Goal: Task Accomplishment & Management: Complete application form

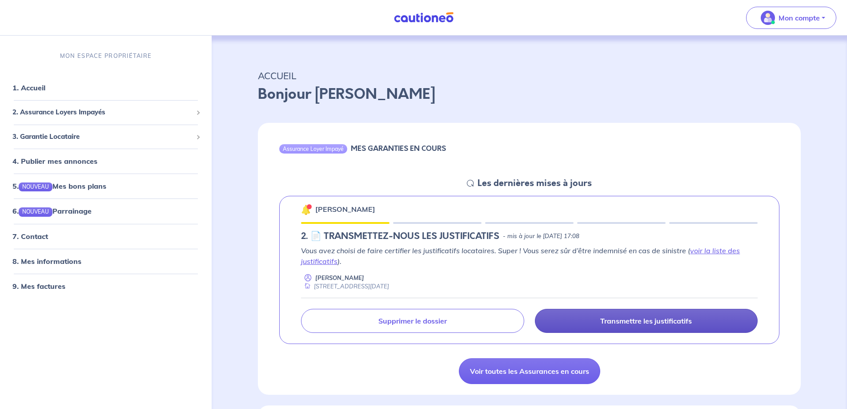
click at [643, 322] on p "Transmettre les justificatifs" at bounding box center [646, 320] width 92 height 9
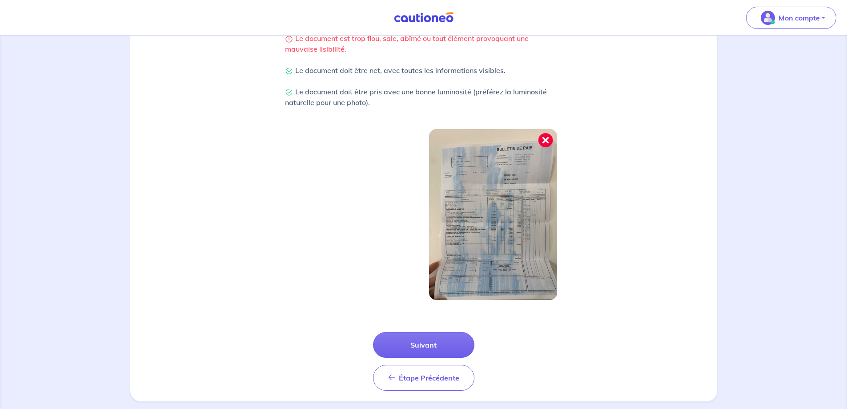
scroll to position [222, 0]
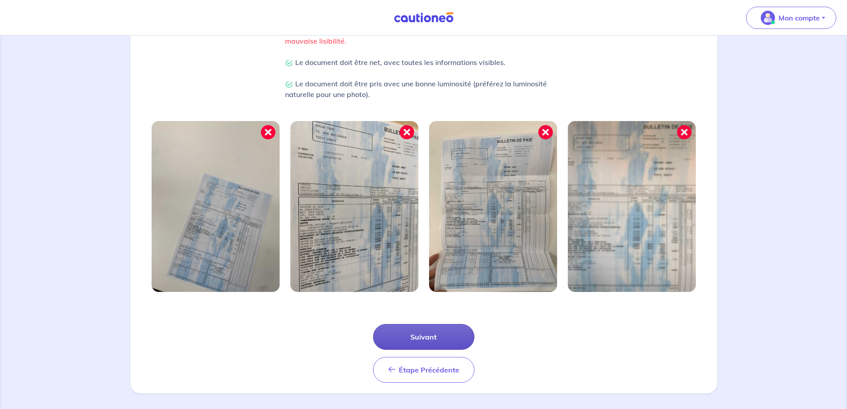
click at [418, 331] on button "Suivant" at bounding box center [423, 337] width 101 height 26
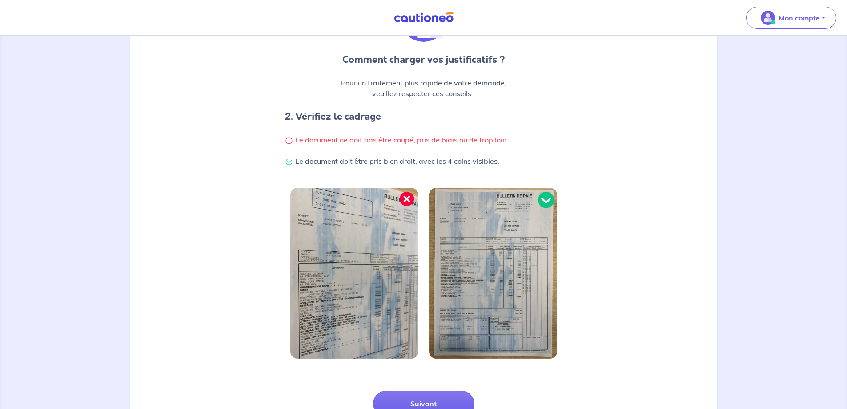
scroll to position [133, 0]
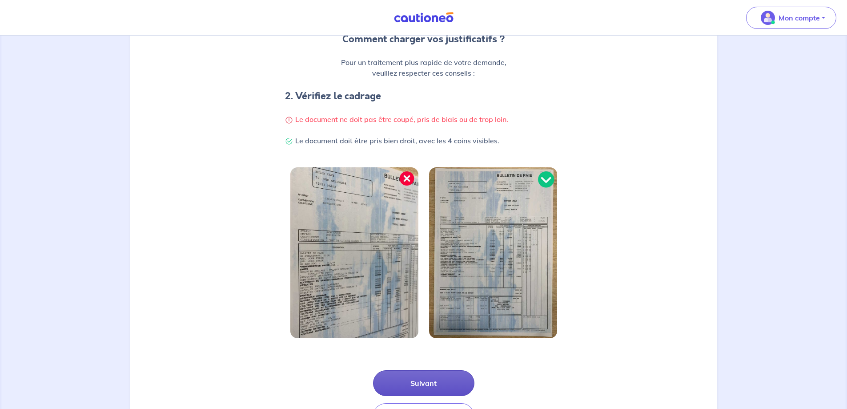
click at [435, 391] on button "Suivant" at bounding box center [423, 383] width 101 height 26
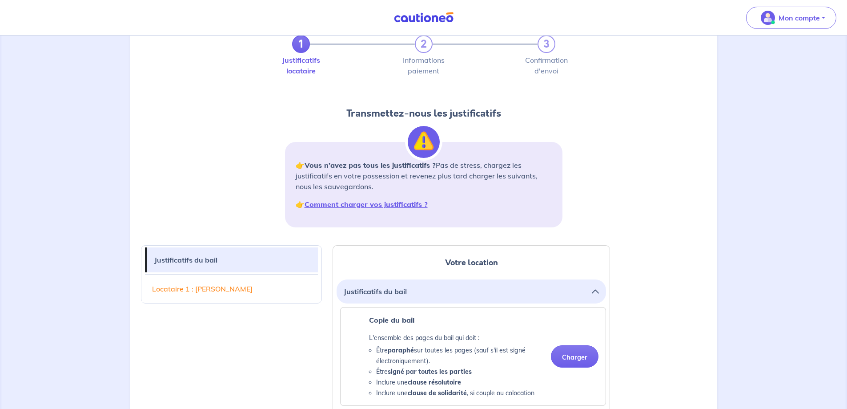
scroll to position [89, 0]
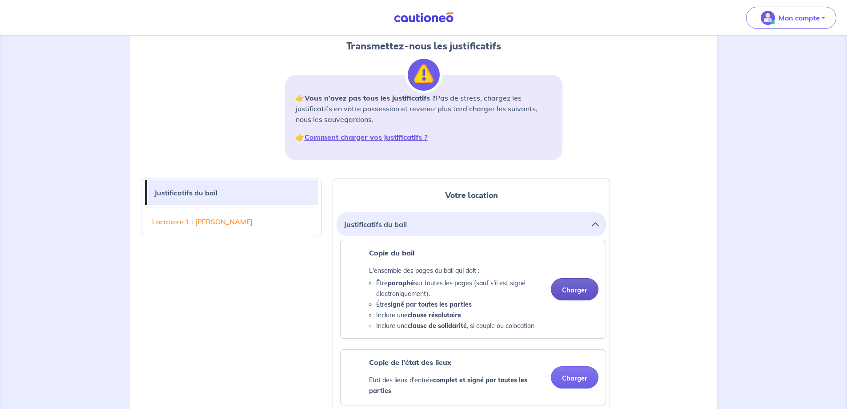
click at [574, 290] on button "Charger" at bounding box center [575, 289] width 48 height 22
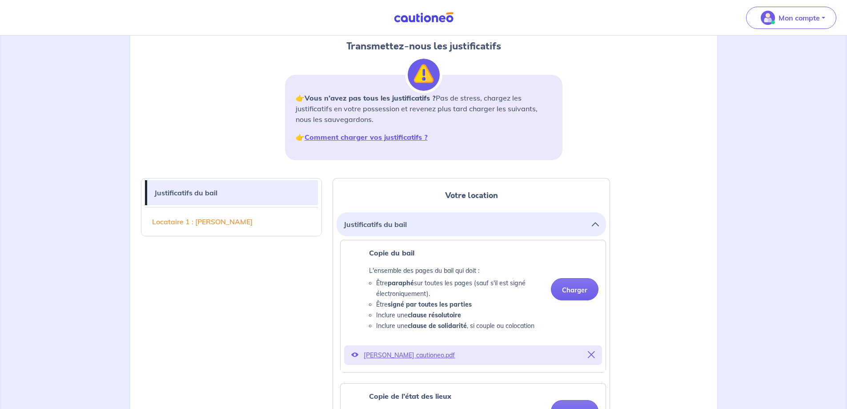
click at [385, 356] on p "[PERSON_NAME] cautioneo.pdf" at bounding box center [473, 355] width 219 height 12
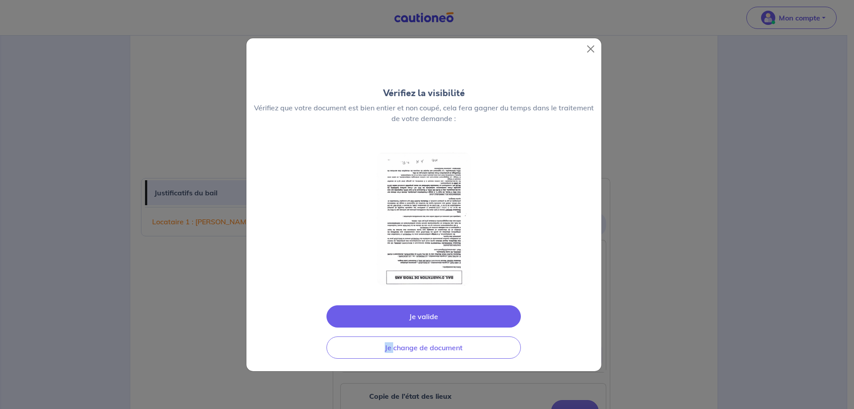
click at [385, 356] on div "Vérifiez la visibilité Vérifiez que votre document est bien entier et non coupé…" at bounding box center [427, 204] width 854 height 409
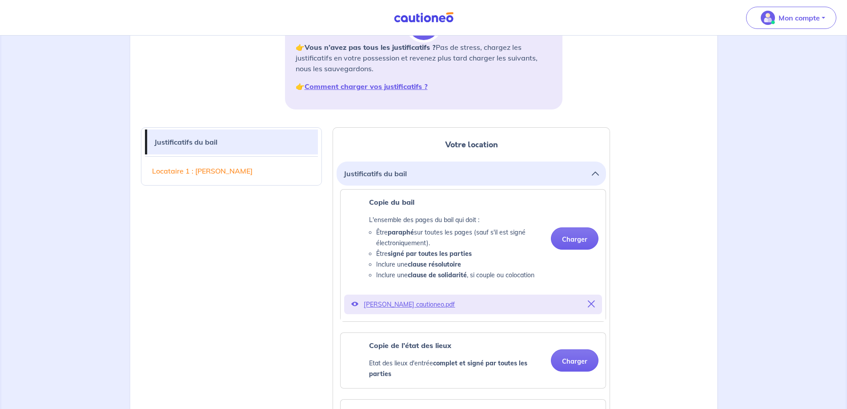
scroll to position [222, 0]
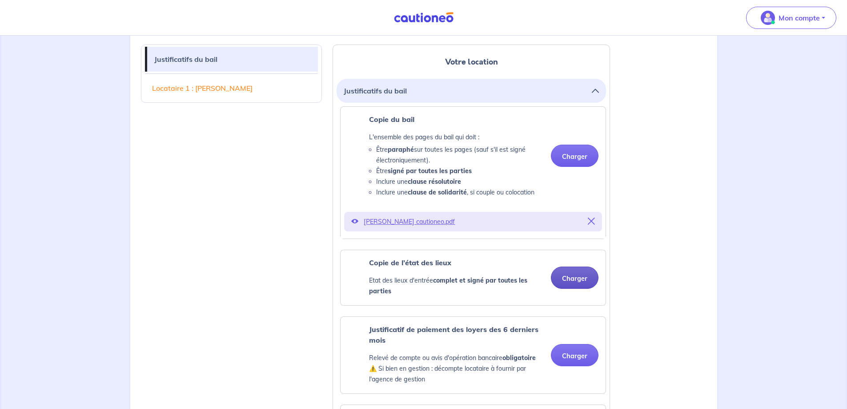
click at [570, 278] on button "Charger" at bounding box center [575, 277] width 48 height 22
click at [573, 280] on button "Charger" at bounding box center [575, 277] width 48 height 22
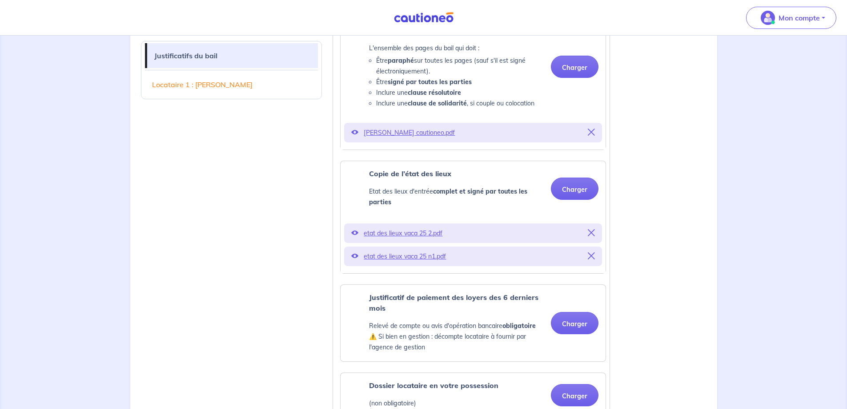
scroll to position [356, 0]
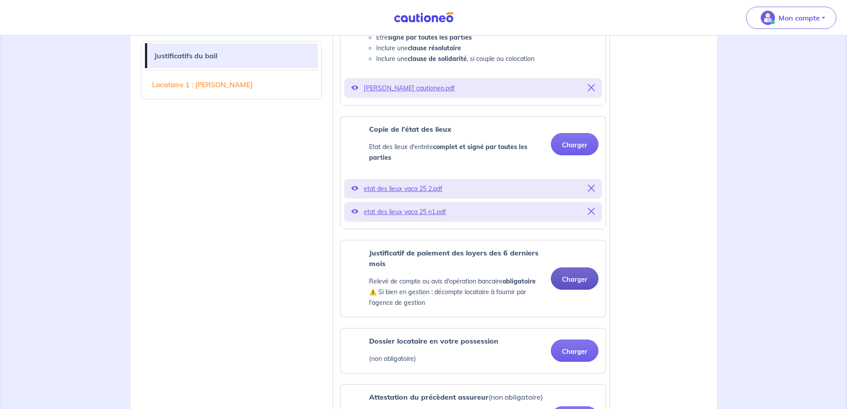
click at [576, 278] on button "Charger" at bounding box center [575, 278] width 48 height 22
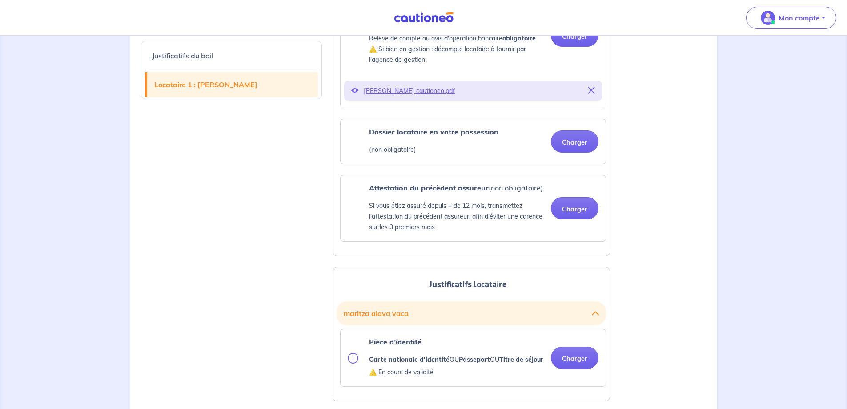
scroll to position [623, 0]
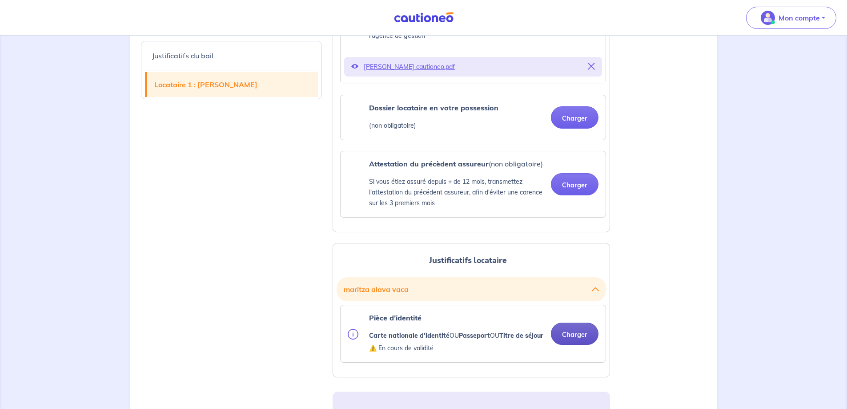
click at [581, 341] on button "Charger" at bounding box center [575, 333] width 48 height 22
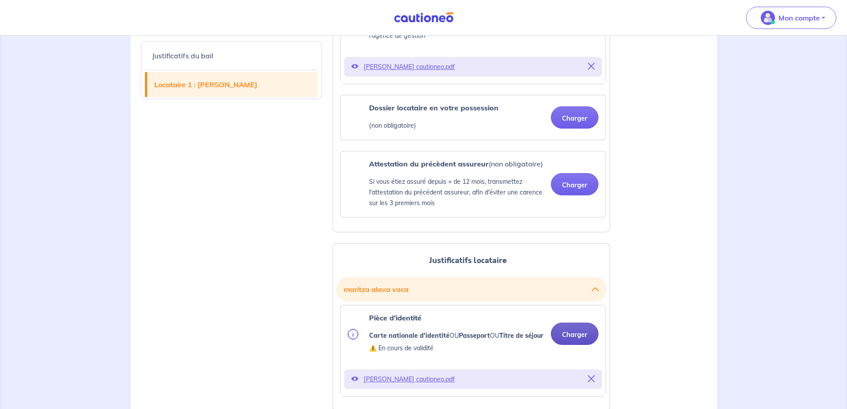
click at [582, 340] on button "Charger" at bounding box center [575, 333] width 48 height 22
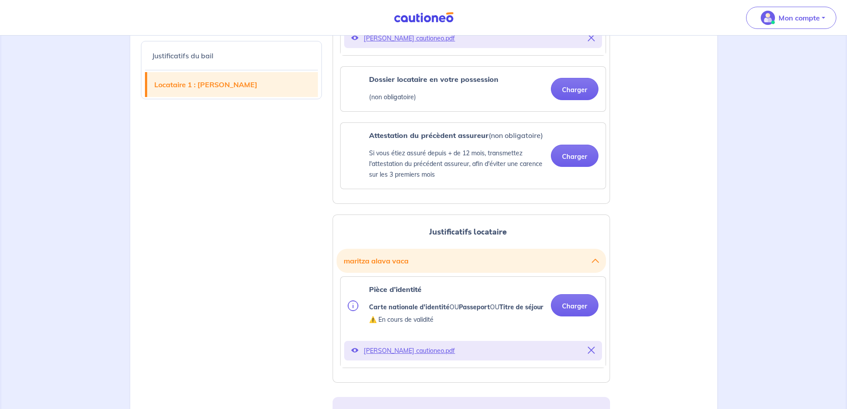
scroll to position [712, 0]
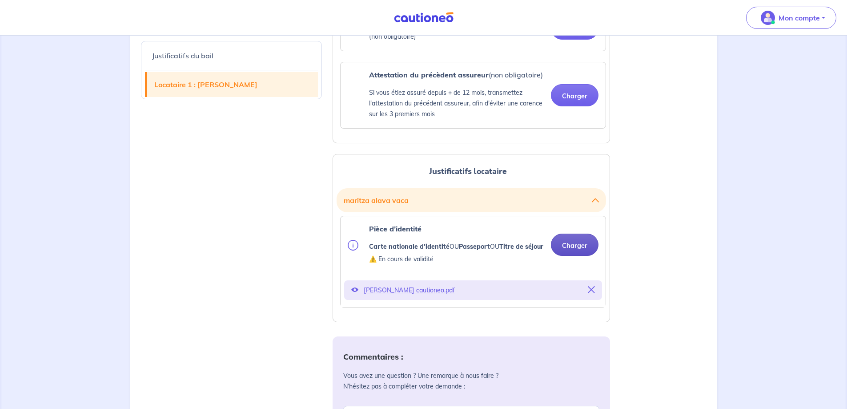
click at [580, 256] on button "Charger" at bounding box center [575, 245] width 48 height 22
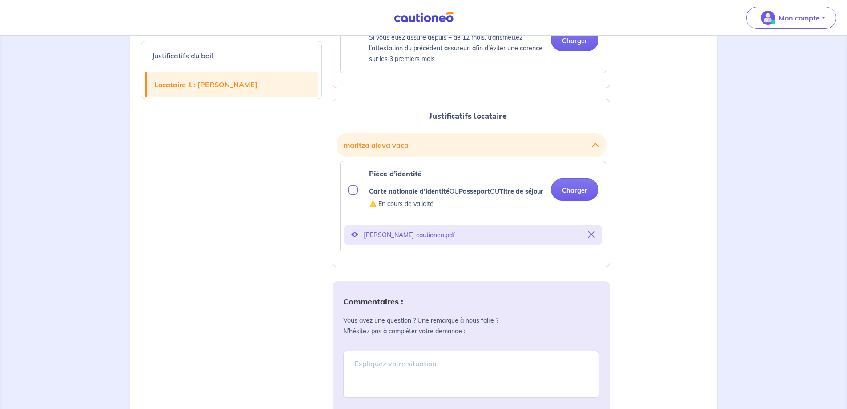
scroll to position [890, 0]
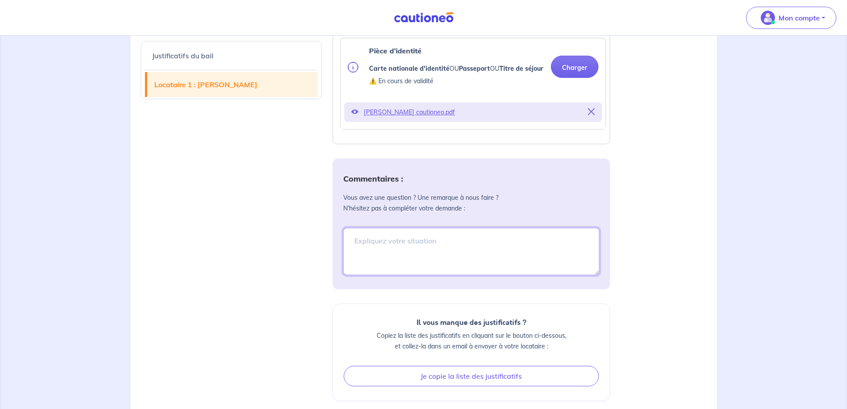
click at [358, 249] on textarea at bounding box center [471, 251] width 256 height 47
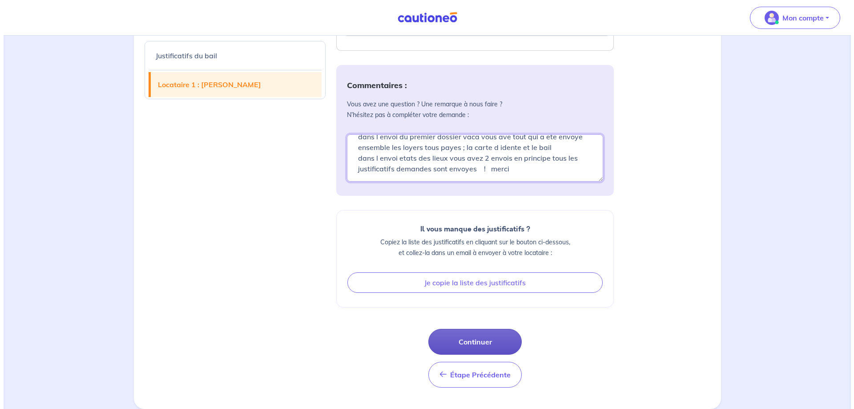
scroll to position [994, 0]
type textarea "dans l envoi du premier dossier vaca vous ave tout qui a ete envoye ensemble le…"
click at [488, 344] on button "Continuer" at bounding box center [471, 342] width 93 height 26
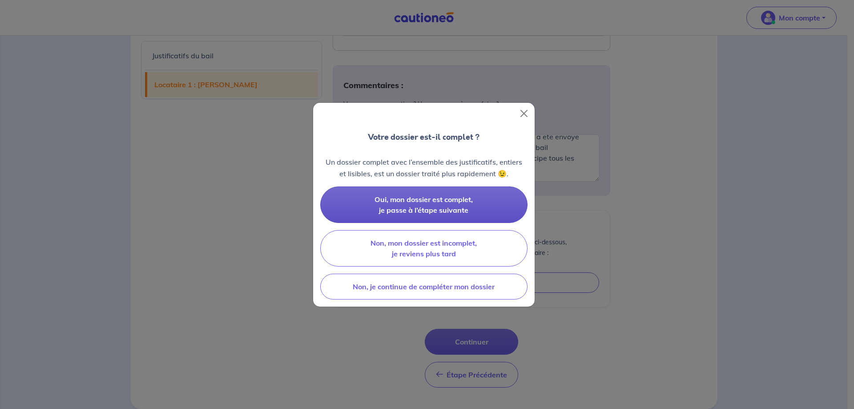
click at [422, 204] on button "Oui, mon dossier est complet, je passe à l’étape suivante" at bounding box center [423, 204] width 207 height 36
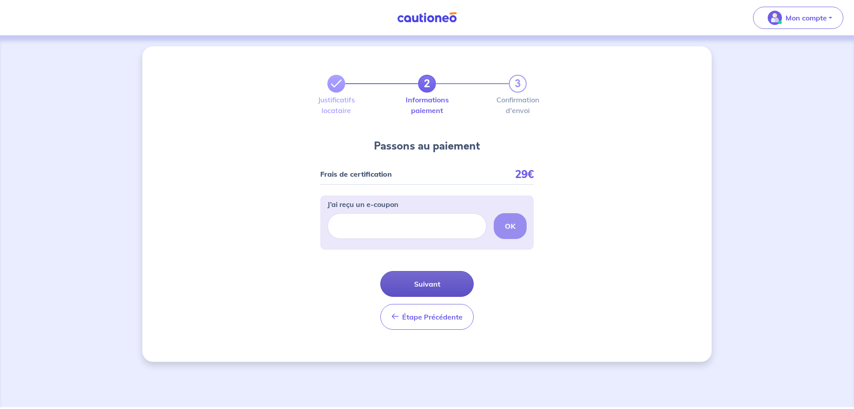
click at [440, 283] on button "Suivant" at bounding box center [426, 284] width 93 height 26
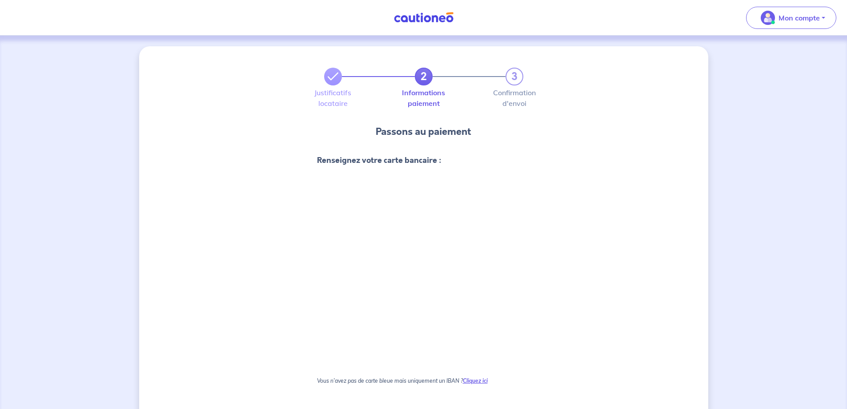
click at [477, 381] on strong "Cliquez ici" at bounding box center [475, 380] width 25 height 7
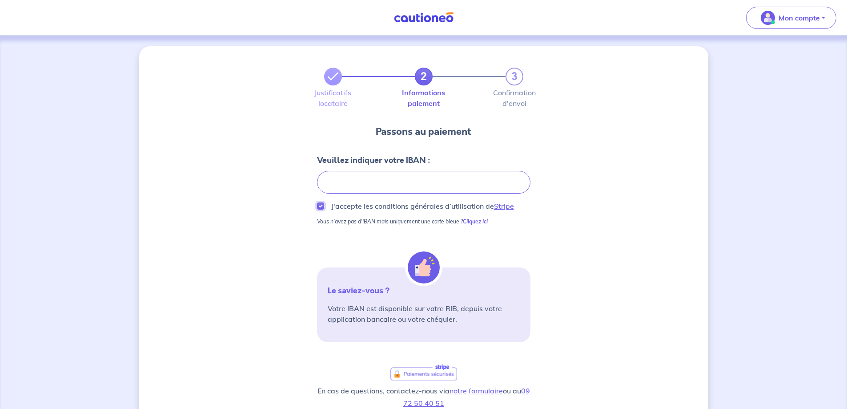
click at [322, 205] on input "J'accepte les conditions générales d’utilisation de Stripe" at bounding box center [320, 205] width 7 height 7
checkbox input "true"
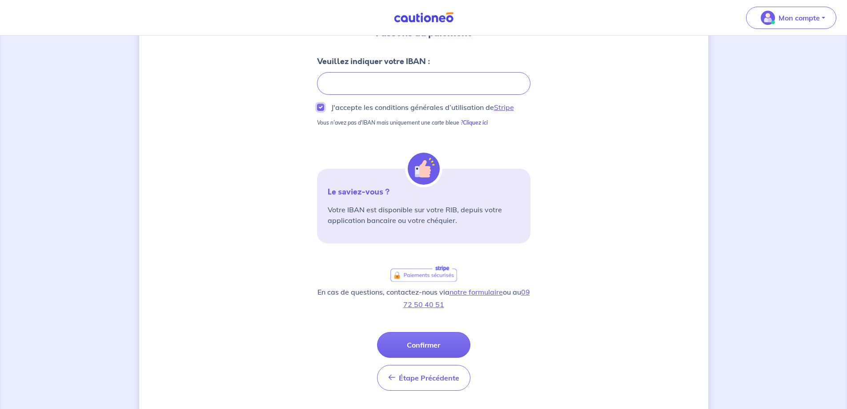
scroll to position [123, 0]
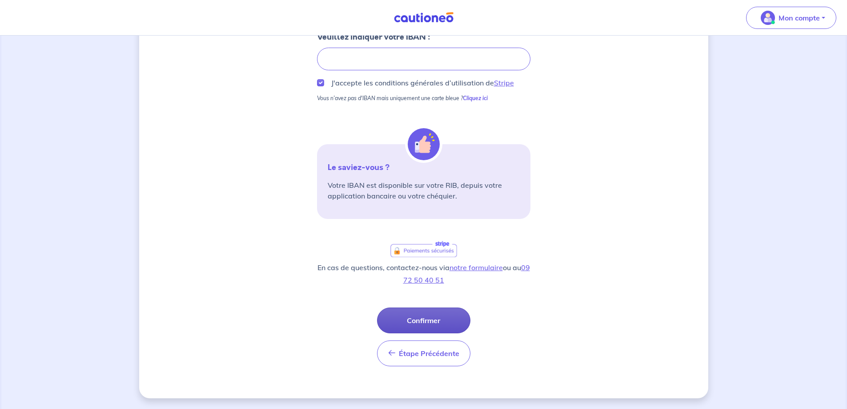
click at [439, 316] on button "Confirmer" at bounding box center [423, 320] width 93 height 26
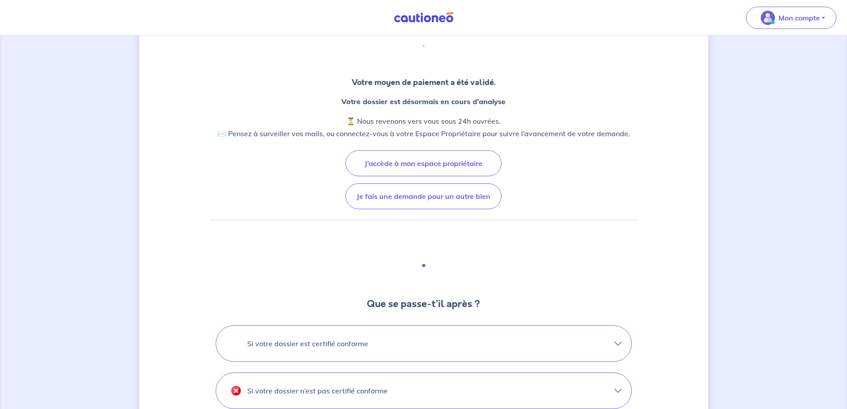
scroll to position [89, 0]
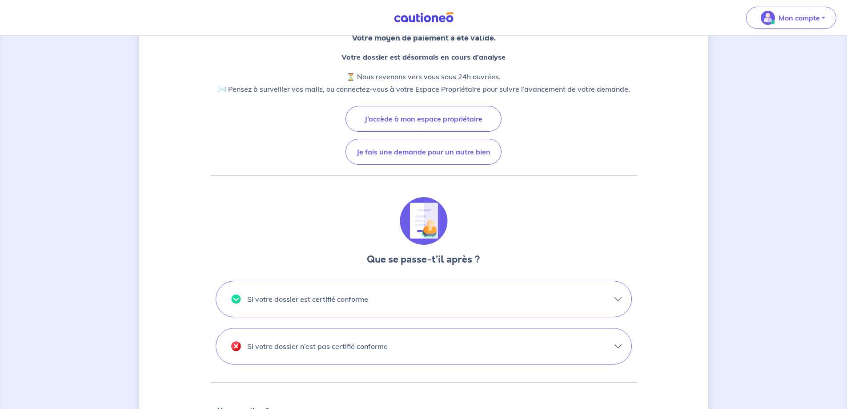
click at [615, 296] on button "Si votre dossier est certifié conforme" at bounding box center [423, 299] width 415 height 36
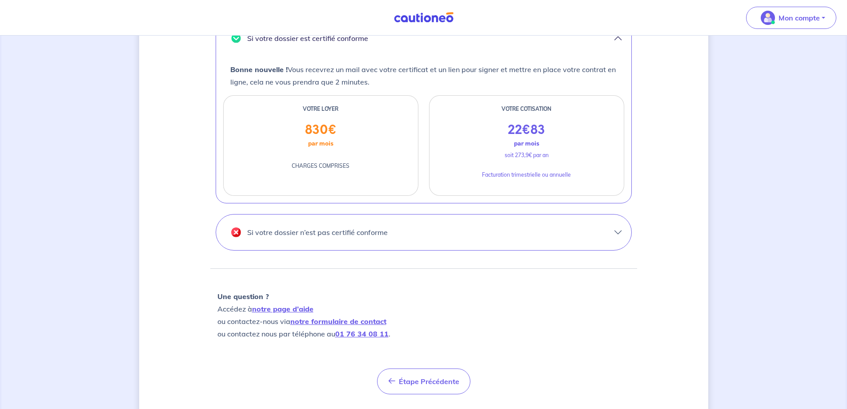
scroll to position [356, 0]
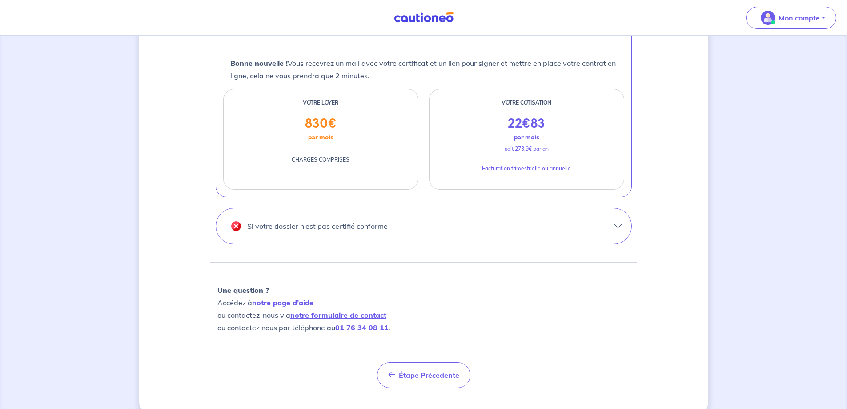
click at [618, 223] on button "Si votre dossier n’est pas certifié conforme" at bounding box center [423, 226] width 415 height 36
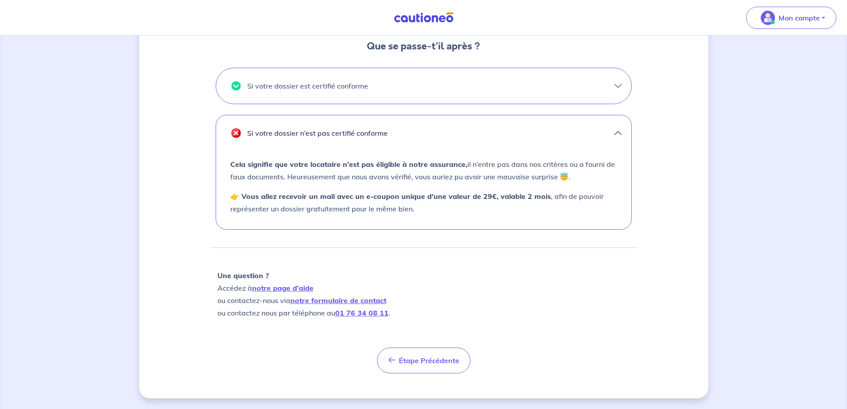
scroll to position [302, 0]
click at [511, 297] on p "Une question ? Accédez à notre page d’aide ou contactez-nous via notre formulai…" at bounding box center [424, 294] width 413 height 50
click at [423, 359] on span "Étape Précédente" at bounding box center [429, 360] width 60 height 9
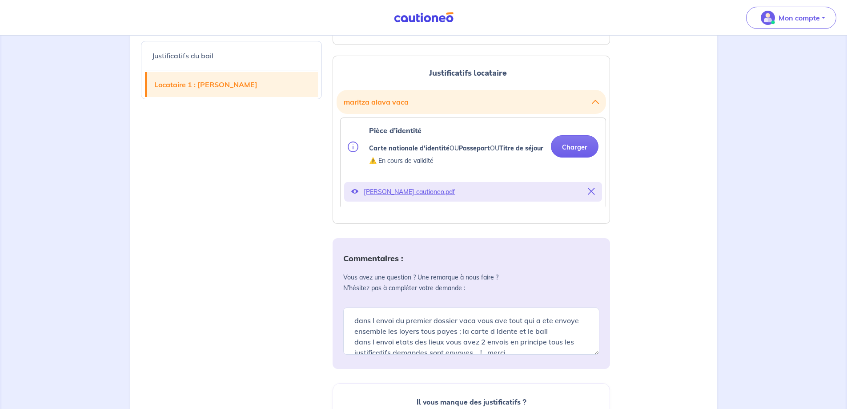
scroll to position [994, 0]
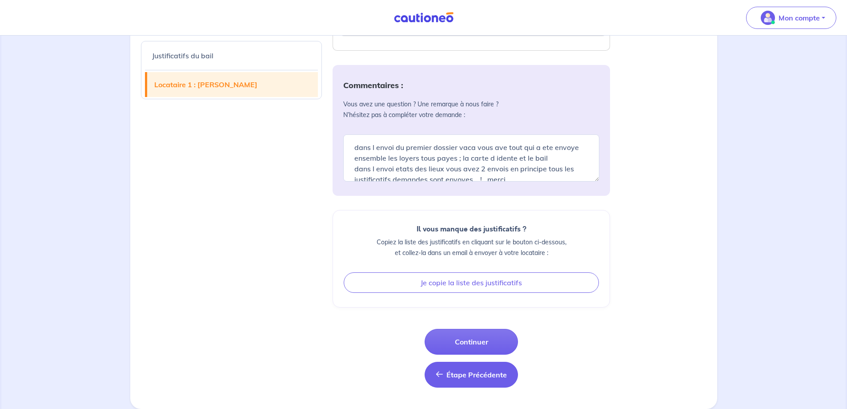
click at [470, 380] on button "Étape Précédente Étape Précédente" at bounding box center [471, 375] width 93 height 26
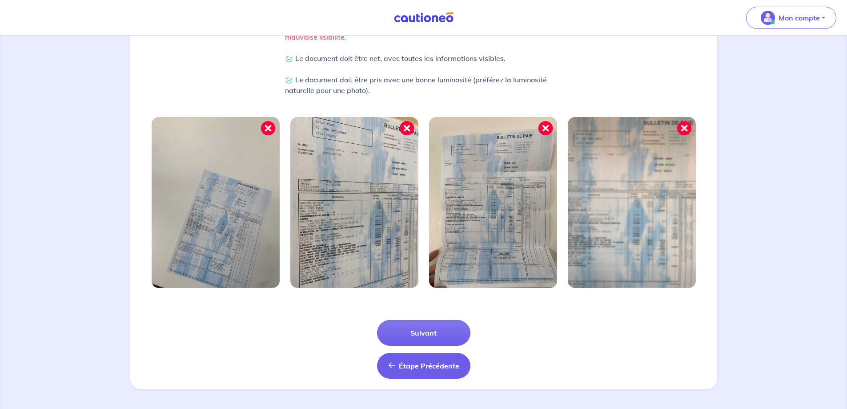
scroll to position [228, 0]
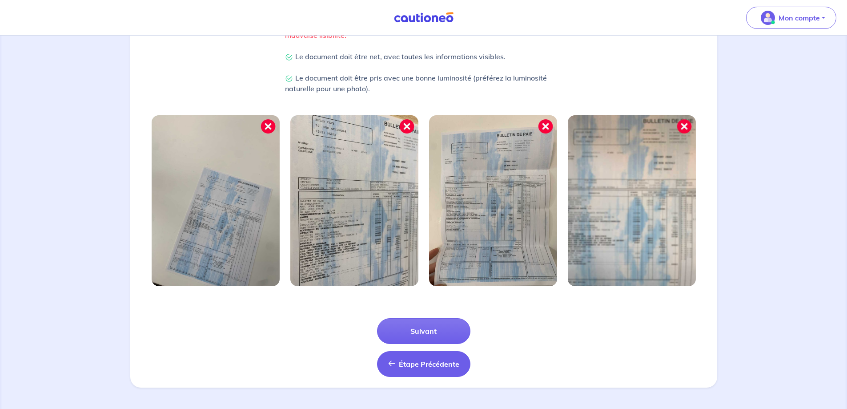
click at [419, 366] on span "Étape Précédente" at bounding box center [429, 363] width 60 height 9
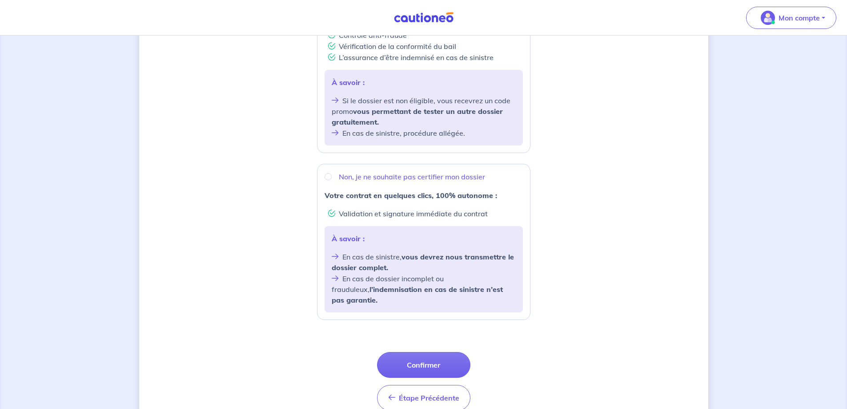
scroll to position [257, 0]
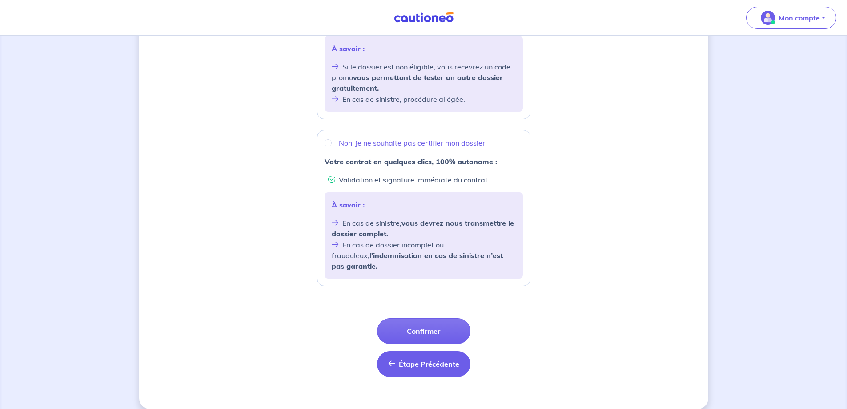
click at [417, 358] on button "Étape Précédente Précédent" at bounding box center [423, 364] width 93 height 26
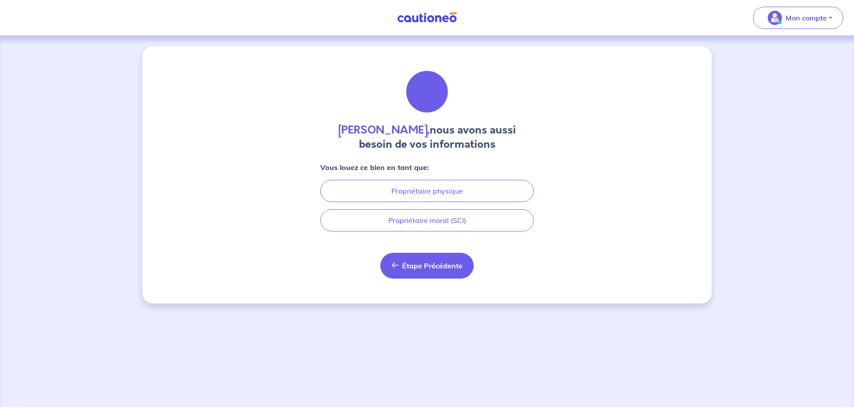
click at [413, 263] on span "Étape Précédente" at bounding box center [432, 265] width 60 height 9
